Goal: Find specific page/section: Locate a particular part of the current website

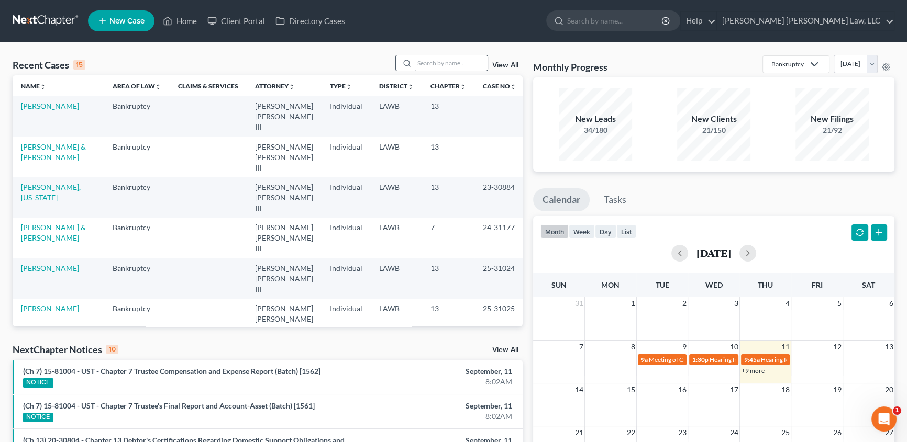
click at [437, 58] on input "search" at bounding box center [450, 63] width 73 height 15
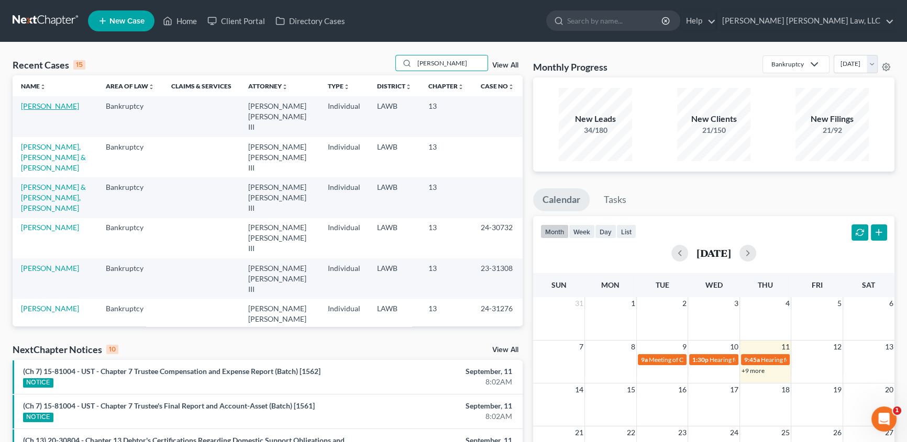
type input "[PERSON_NAME]"
click at [49, 104] on link "[PERSON_NAME]" at bounding box center [50, 106] width 58 height 9
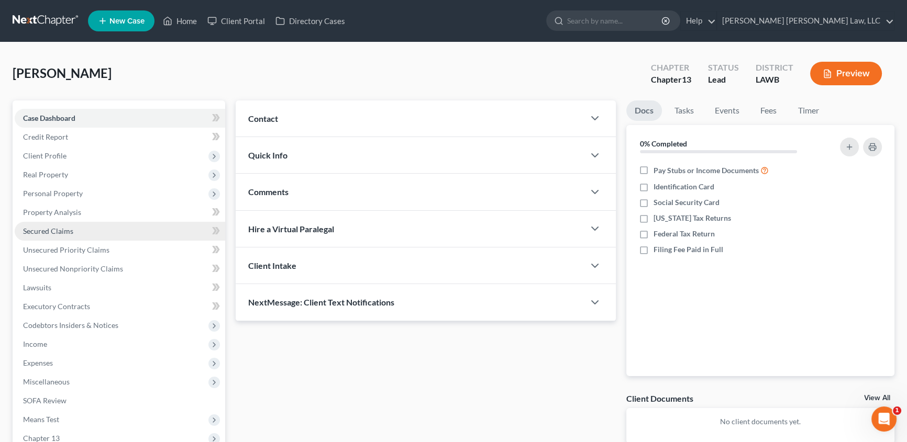
click at [47, 228] on span "Secured Claims" at bounding box center [48, 231] width 50 height 9
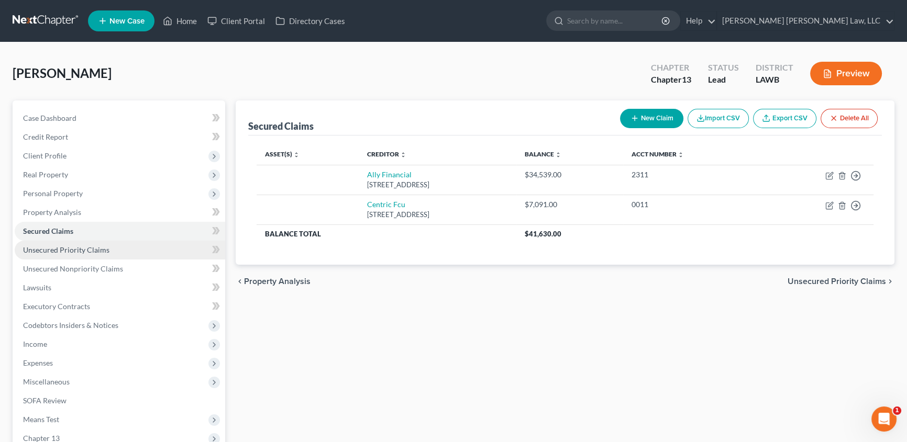
click at [71, 246] on span "Unsecured Priority Claims" at bounding box center [66, 250] width 86 height 9
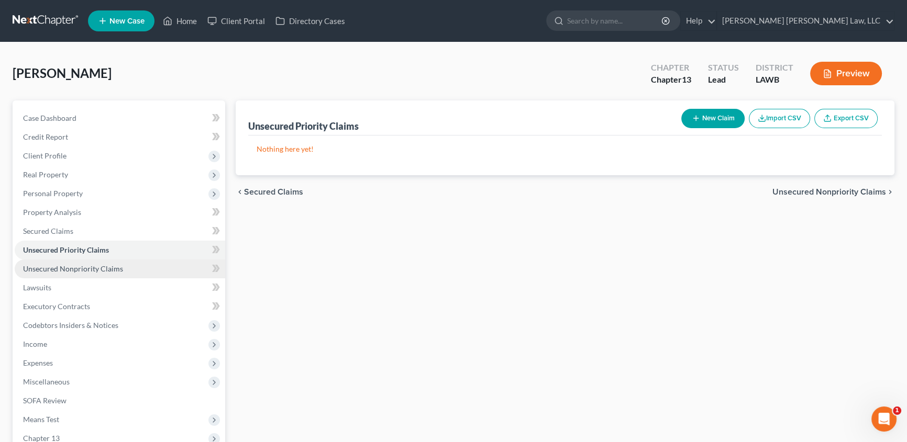
click at [56, 267] on span "Unsecured Nonpriority Claims" at bounding box center [73, 268] width 100 height 9
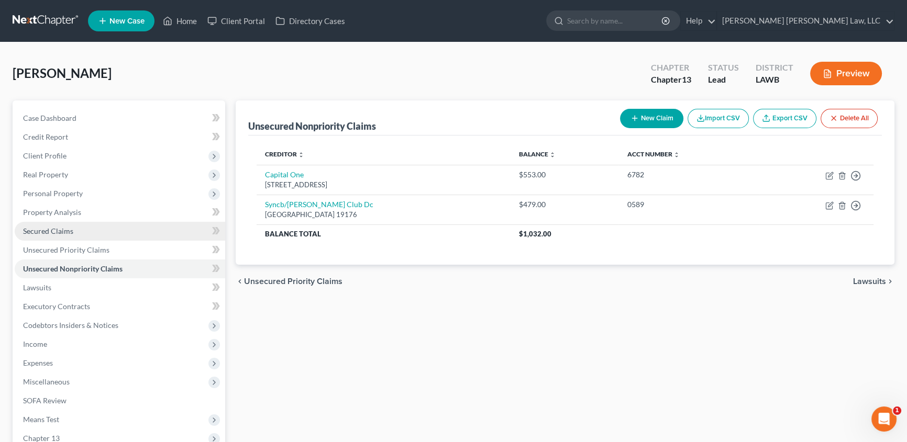
click at [60, 230] on span "Secured Claims" at bounding box center [48, 231] width 50 height 9
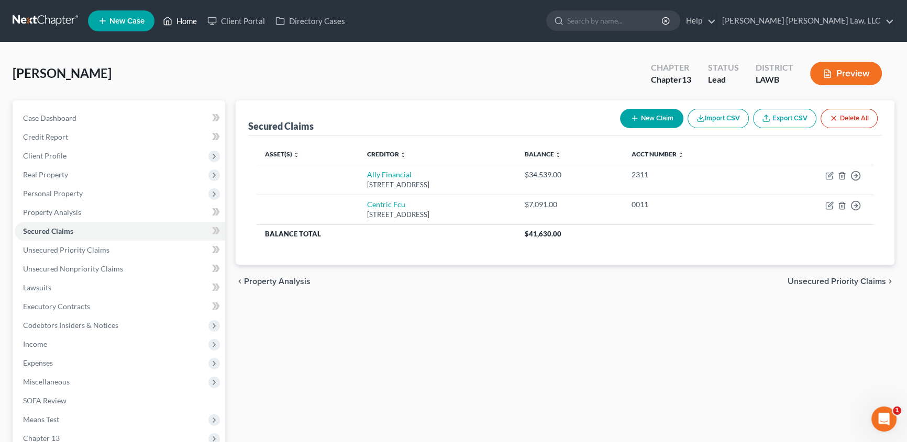
click at [186, 19] on link "Home" at bounding box center [180, 21] width 45 height 19
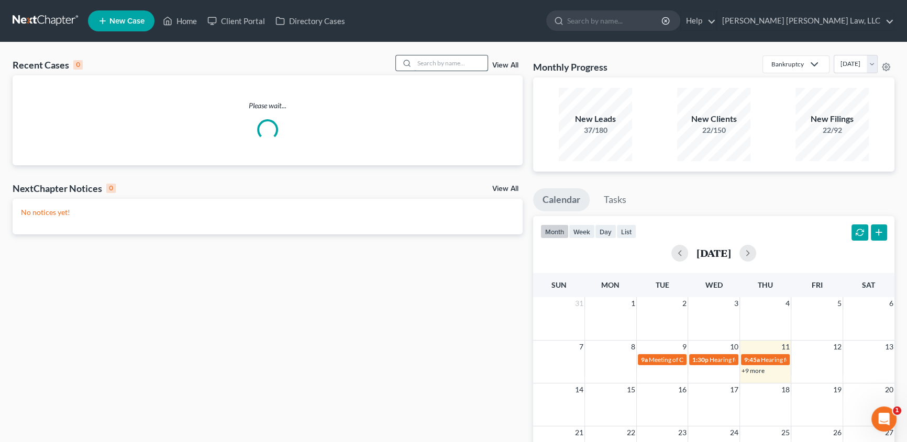
click at [450, 65] on input "search" at bounding box center [450, 63] width 73 height 15
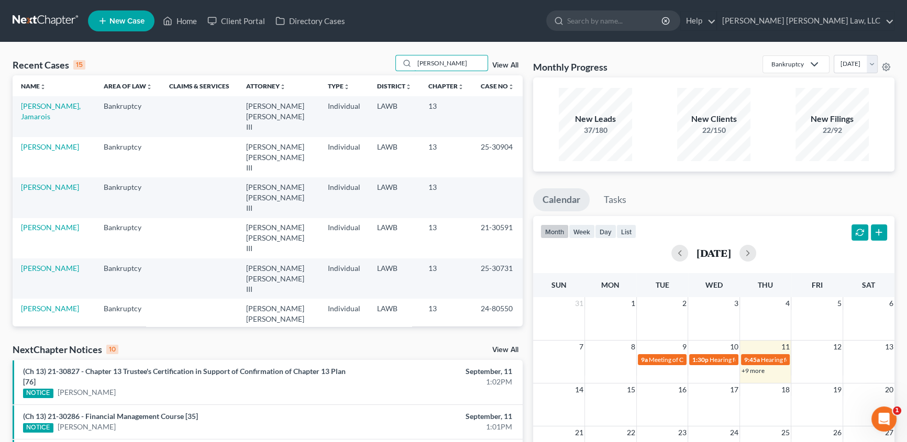
type input "[PERSON_NAME]"
click at [55, 345] on link "[PERSON_NAME]" at bounding box center [50, 349] width 58 height 9
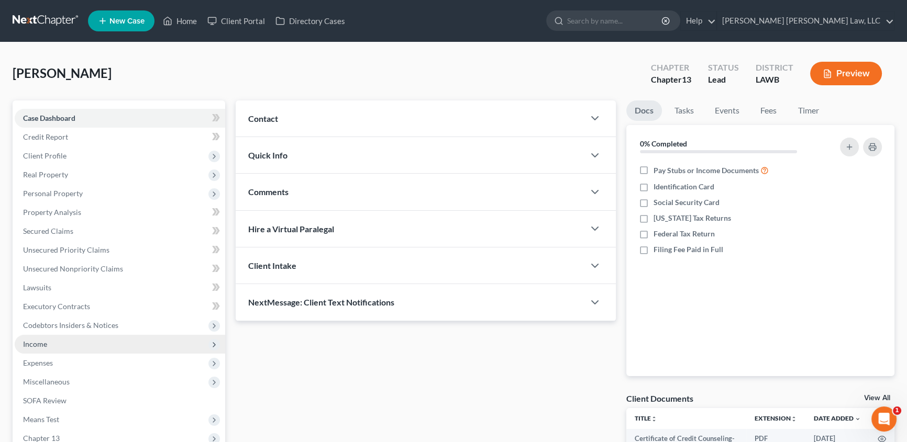
click at [35, 347] on span "Income" at bounding box center [35, 344] width 24 height 9
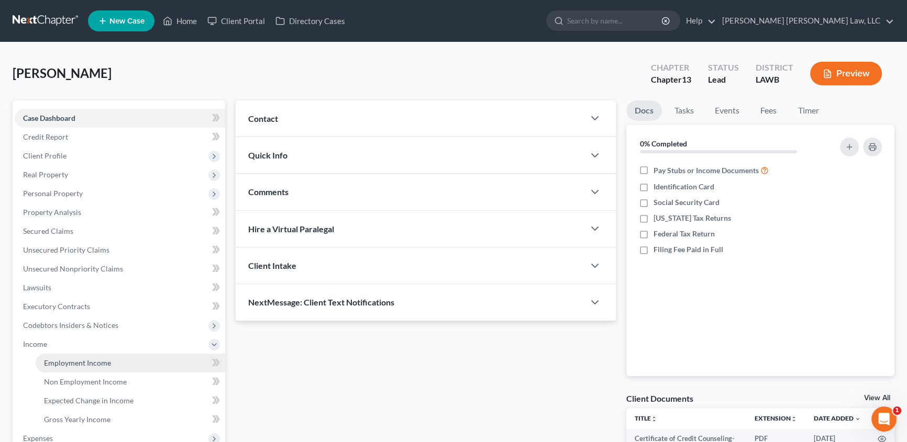
click at [57, 360] on span "Employment Income" at bounding box center [77, 363] width 67 height 9
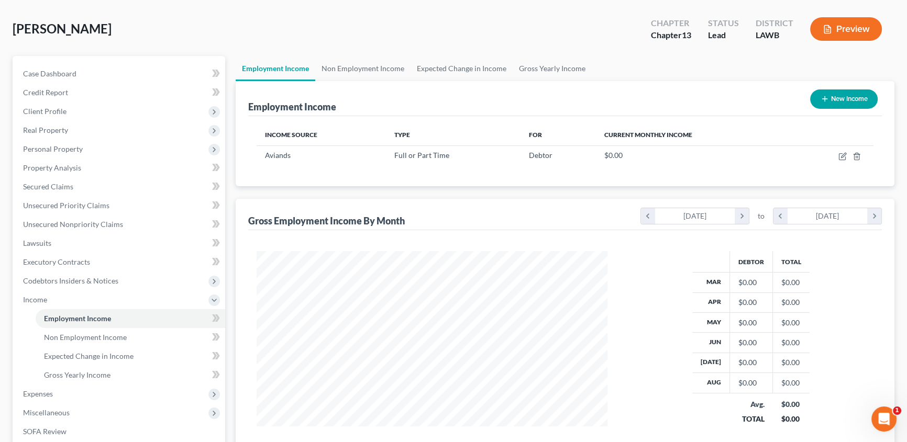
scroll to position [47, 0]
